Goal: Information Seeking & Learning: Learn about a topic

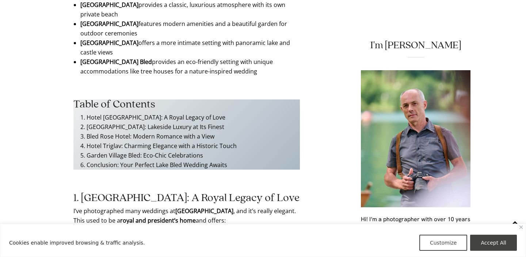
scroll to position [509, 0]
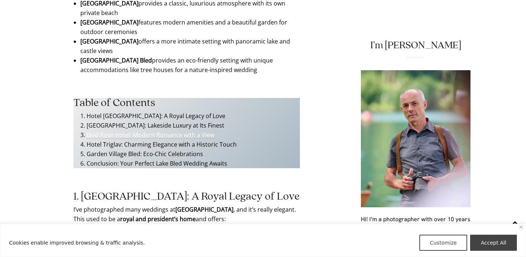
click at [127, 135] on link "Bled Rose Hotel: Modern Romance with a View" at bounding box center [151, 135] width 128 height 8
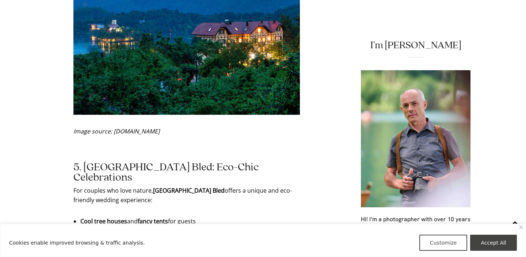
scroll to position [1960, 0]
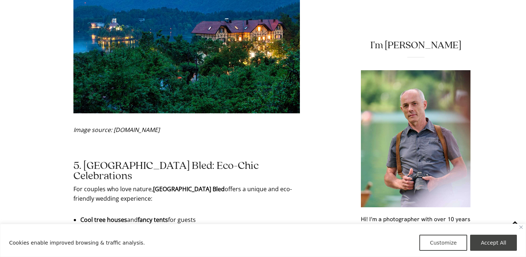
click at [82, 161] on h2 "5. [GEOGRAPHIC_DATA] Bled: Eco-Chic Celebrations" at bounding box center [186, 171] width 226 height 20
click at [178, 161] on h2 "5. [GEOGRAPHIC_DATA] Bled: Eco-Chic Celebrations" at bounding box center [186, 171] width 226 height 20
click at [174, 161] on h2 "5. [GEOGRAPHIC_DATA] Bled: Eco-Chic Celebrations" at bounding box center [186, 171] width 226 height 20
click at [116, 161] on h2 "5. [GEOGRAPHIC_DATA] Bled: Eco-Chic Celebrations" at bounding box center [186, 171] width 226 height 20
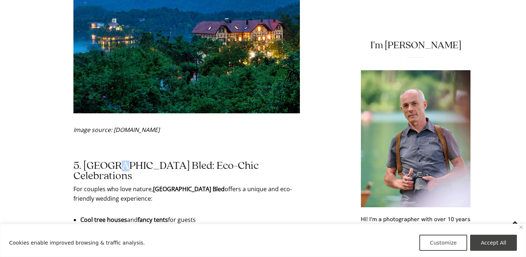
click at [86, 161] on h2 "5. [GEOGRAPHIC_DATA] Bled: Eco-Chic Celebrations" at bounding box center [186, 171] width 226 height 20
